Goal: Information Seeking & Learning: Learn about a topic

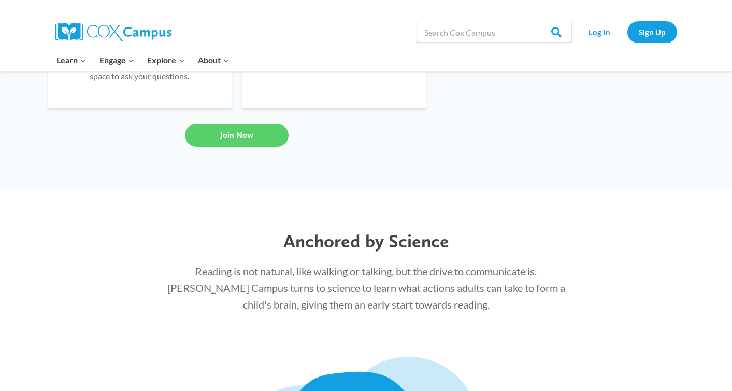
scroll to position [944, 0]
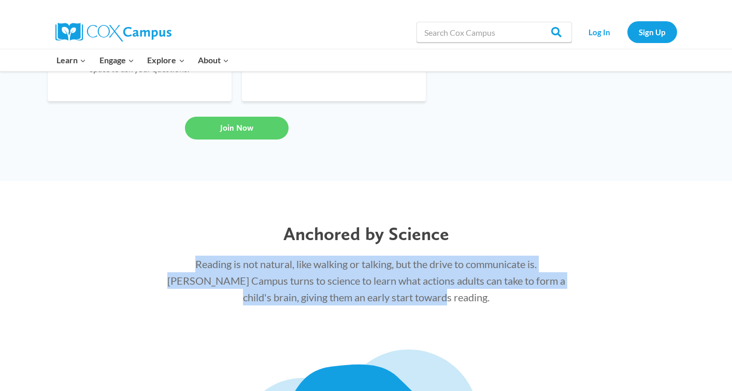
drag, startPoint x: 218, startPoint y: 278, endPoint x: 478, endPoint y: 309, distance: 262.0
click at [478, 305] on p "Reading is not natural, like walking or talking, but the drive to communicate i…" at bounding box center [366, 281] width 401 height 50
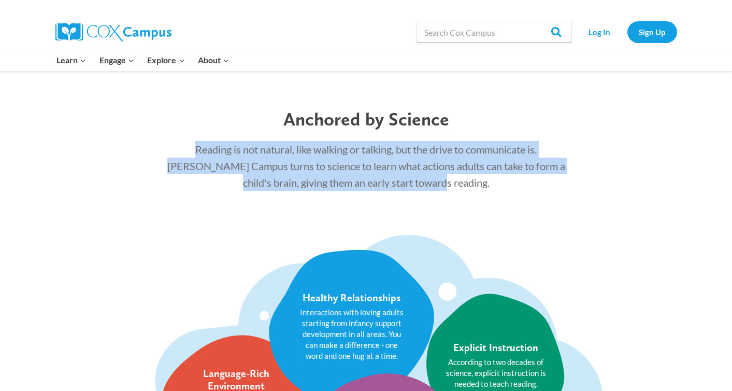
scroll to position [1096, 0]
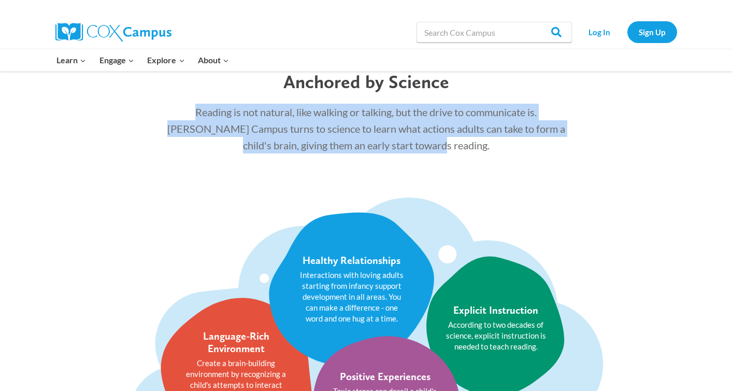
copy p "Reading is not natural, like walking or talking, but the drive to communicate i…"
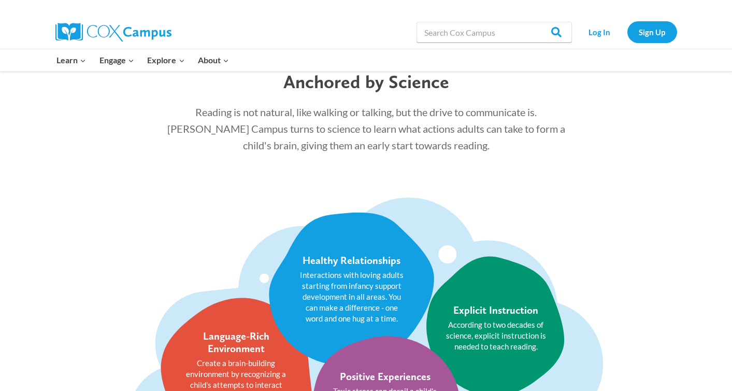
drag, startPoint x: 571, startPoint y: 147, endPoint x: 598, endPoint y: 107, distance: 48.0
click at [571, 147] on div "Reading is not natural, like walking or talking, but the drive to communicate i…" at bounding box center [367, 128] width 422 height 70
click at [596, 31] on link "Log In" at bounding box center [599, 31] width 45 height 21
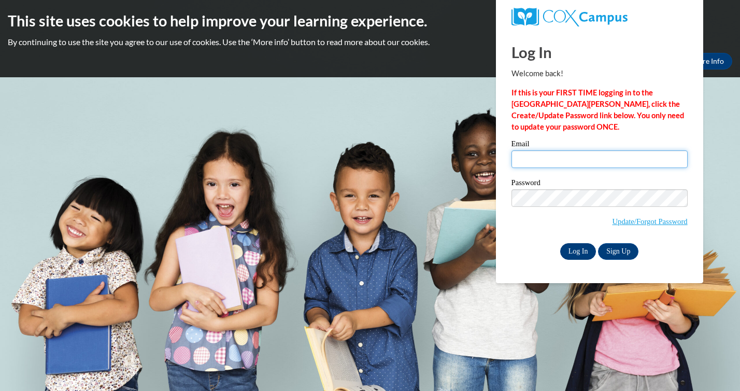
type input "jeannie.myers@losninosprimerousa.org"
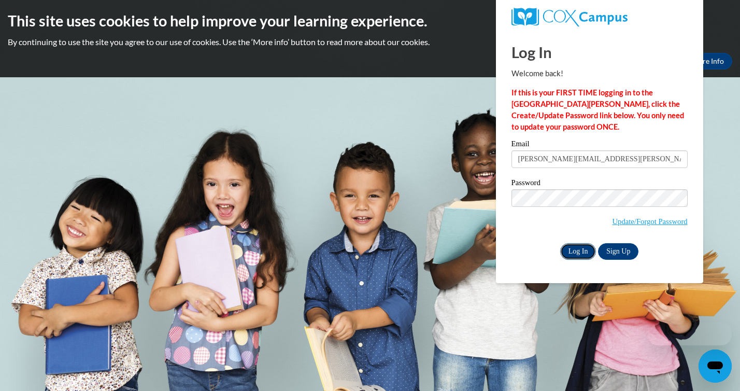
click at [576, 253] on input "Log In" at bounding box center [578, 251] width 36 height 17
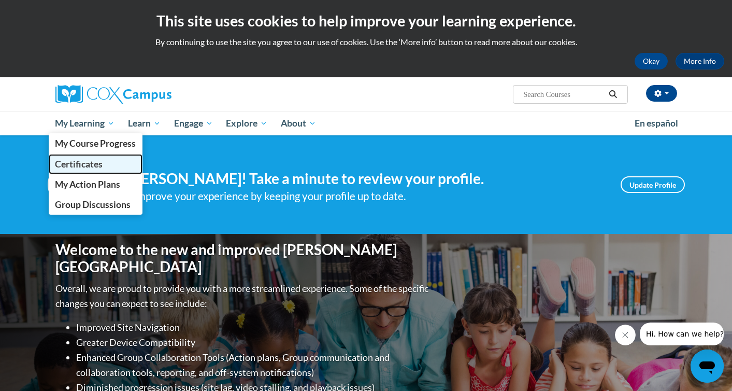
click at [81, 160] on span "Certificates" at bounding box center [79, 164] width 48 height 11
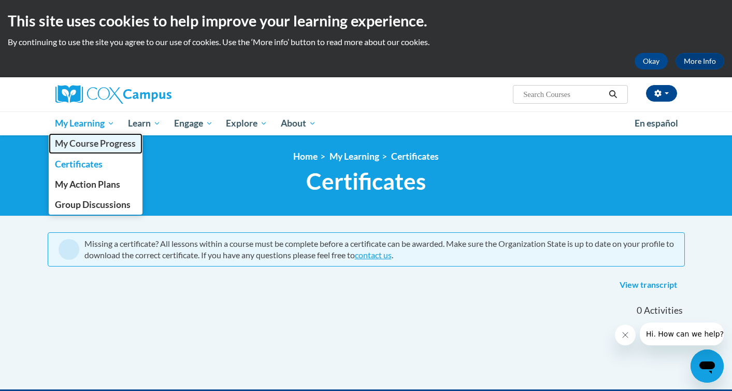
click at [84, 149] on link "My Course Progress" at bounding box center [96, 143] width 94 height 20
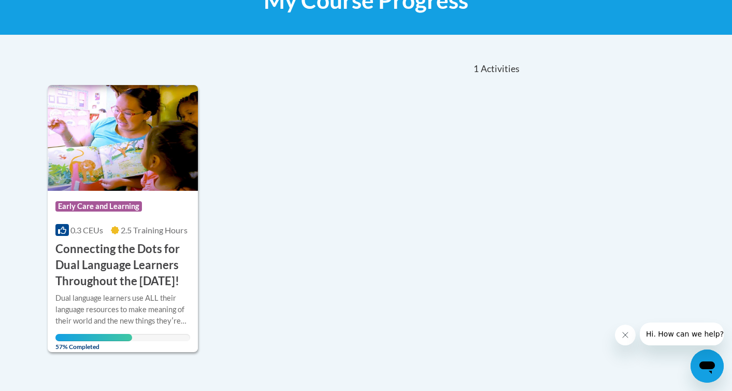
scroll to position [201, 0]
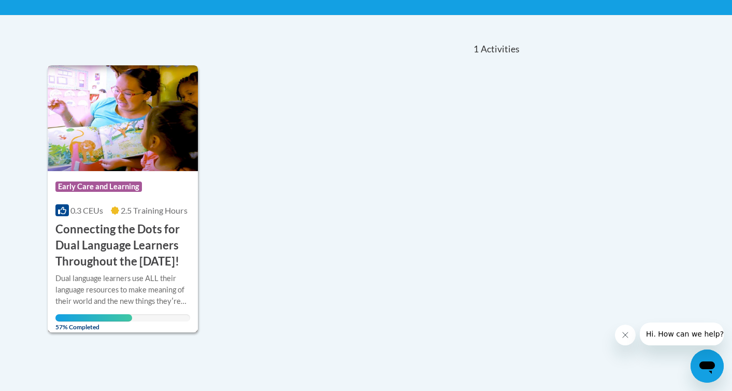
click at [143, 250] on h3 "Connecting the Dots for Dual Language Learners Throughout the [DATE]!" at bounding box center [122, 245] width 135 height 48
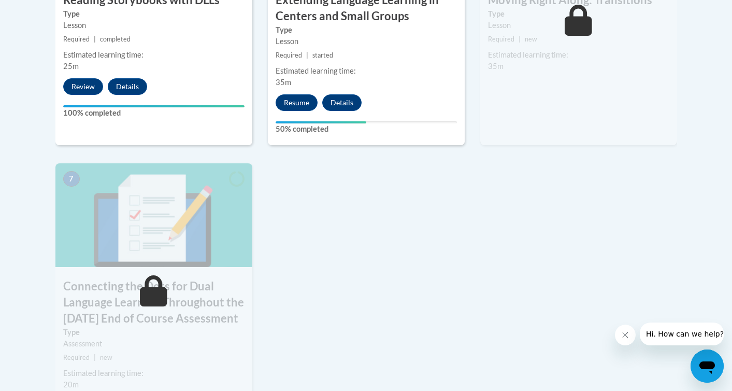
scroll to position [856, 0]
